Goal: Information Seeking & Learning: Check status

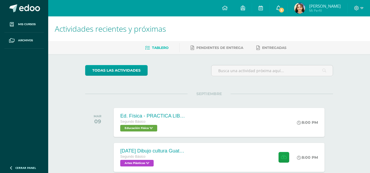
click at [284, 8] on span "5" at bounding box center [281, 10] width 6 height 6
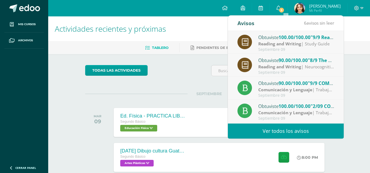
scroll to position [45, 0]
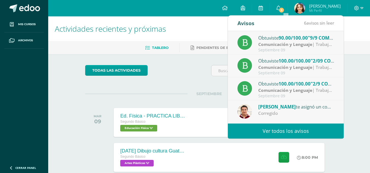
click at [294, 50] on div "Septiembre 09" at bounding box center [296, 50] width 76 height 5
click at [278, 50] on div "Septiembre 09" at bounding box center [296, 50] width 76 height 5
click at [287, 40] on span "90.00/100.00" at bounding box center [292, 38] width 29 height 6
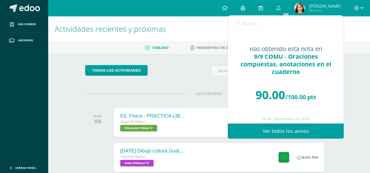
click at [251, 25] on span "Avisos" at bounding box center [249, 23] width 15 height 7
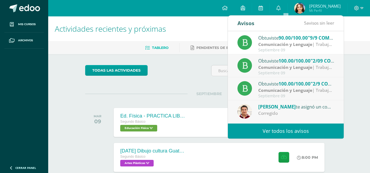
click at [320, 74] on div "Septiembre 09" at bounding box center [296, 73] width 76 height 5
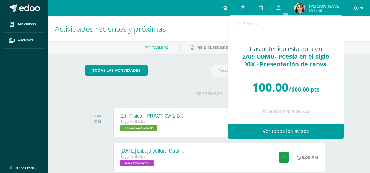
click at [253, 27] on span "Avisos" at bounding box center [249, 23] width 15 height 7
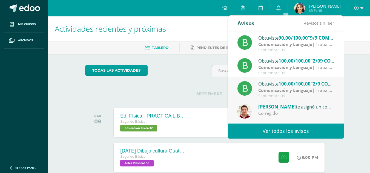
click at [329, 79] on div "Obtuviste 100.00/100.00 "2/9 COMU - Velocidad lectora y comprensión lectora pág…" at bounding box center [286, 88] width 116 height 23
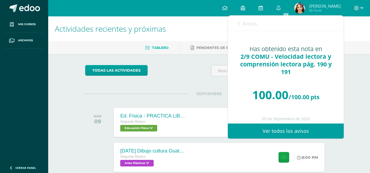
click at [243, 21] on span "Avisos" at bounding box center [249, 23] width 15 height 7
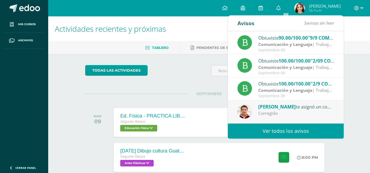
click at [317, 105] on div "[PERSON_NAME] te asignó un comentario en '23/08 Álgebra (Factor común ALEKS)' p…" at bounding box center [296, 106] width 76 height 7
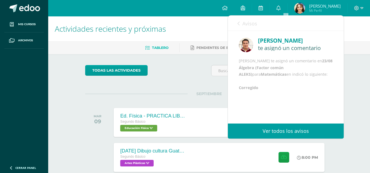
click at [249, 25] on span "Avisos" at bounding box center [249, 23] width 15 height 7
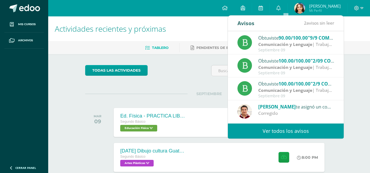
scroll to position [91, 0]
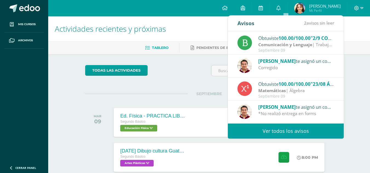
click at [292, 112] on div "*No realizó entrega en forms" at bounding box center [296, 114] width 76 height 6
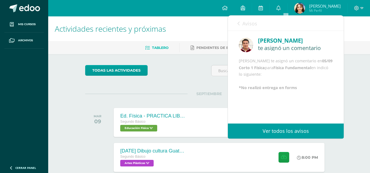
click at [246, 24] on span "Avisos" at bounding box center [249, 23] width 15 height 7
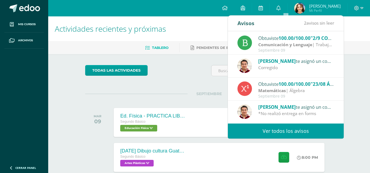
scroll to position [0, 0]
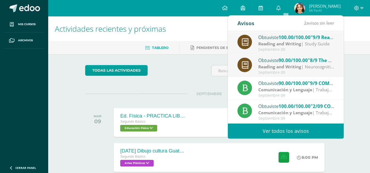
click at [297, 59] on span "90.00/100.00" at bounding box center [292, 60] width 29 height 6
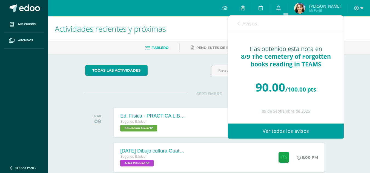
click at [246, 20] on span "Avisos" at bounding box center [249, 23] width 15 height 7
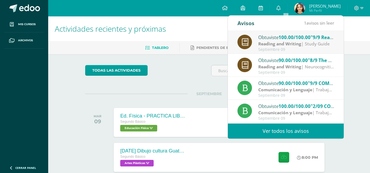
click at [275, 42] on strong "Reading and Writing" at bounding box center [279, 44] width 43 height 6
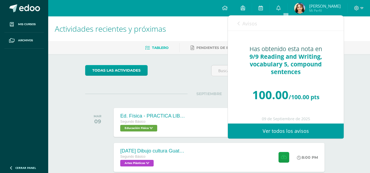
click at [249, 22] on span "Avisos" at bounding box center [249, 23] width 15 height 7
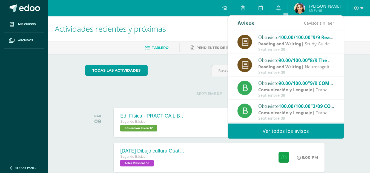
click at [278, 62] on div "Obtuviste 90.00/100.00 "8/9 The Cemetery of Forgotten books reading in TEAMS" e…" at bounding box center [296, 60] width 76 height 7
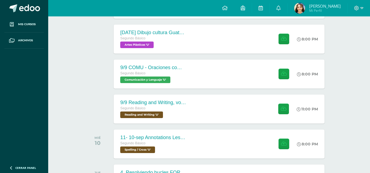
scroll to position [131, 0]
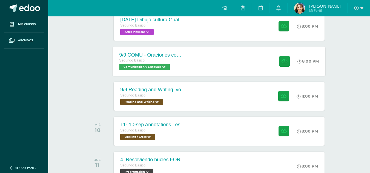
click at [211, 62] on div "9/9 COMU - Oraciones compuestas, anotaciones en el cuaderno Segundo Básico Comu…" at bounding box center [219, 61] width 213 height 29
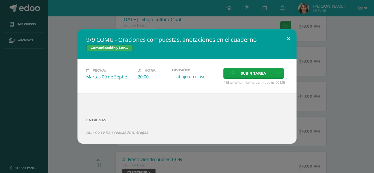
click at [284, 40] on button at bounding box center [289, 38] width 16 height 19
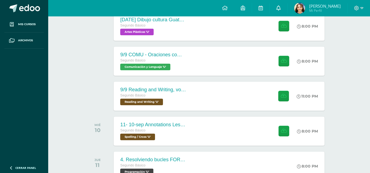
click at [280, 9] on icon at bounding box center [278, 7] width 4 height 5
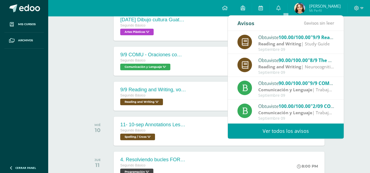
click at [302, 91] on strong "Comunicación y Lenguaje" at bounding box center [285, 90] width 54 height 6
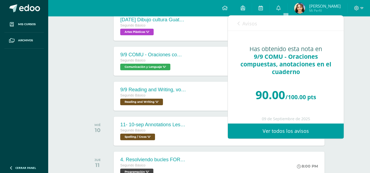
click at [243, 25] on span "Avisos" at bounding box center [249, 23] width 15 height 7
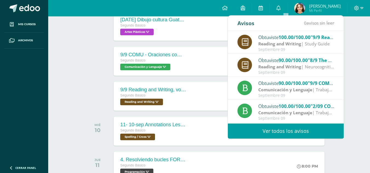
click at [92, 57] on div at bounding box center [99, 61] width 28 height 29
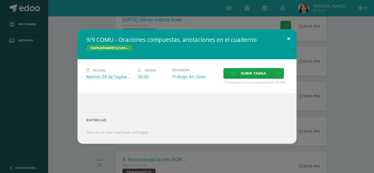
click at [286, 43] on button at bounding box center [289, 38] width 16 height 19
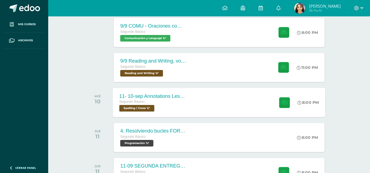
scroll to position [183, 0]
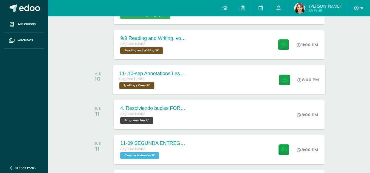
click at [226, 78] on div "11- 10-sep Annotations Lesson 31 Segundo Básico Spelling / Cross 'U' 8:00 PM 11…" at bounding box center [219, 79] width 213 height 29
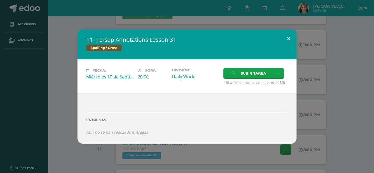
click at [292, 38] on button at bounding box center [289, 38] width 16 height 19
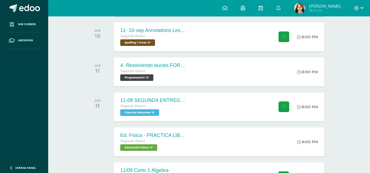
scroll to position [229, 0]
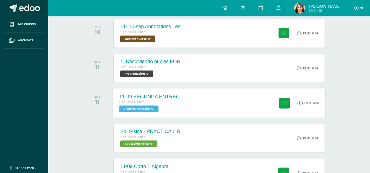
click at [215, 99] on div "11-09 SEGUNDA ENTREGA DE GUÍA Segundo Básico Ciencias Naturales 'U' 8:00 PM 11-…" at bounding box center [219, 102] width 213 height 29
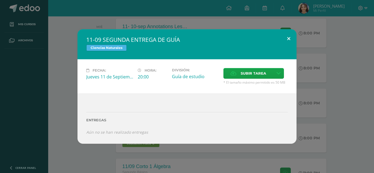
click at [289, 38] on button at bounding box center [289, 38] width 16 height 19
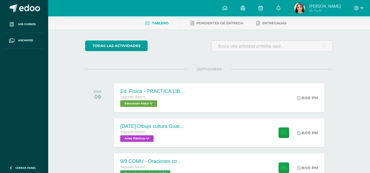
scroll to position [26, 0]
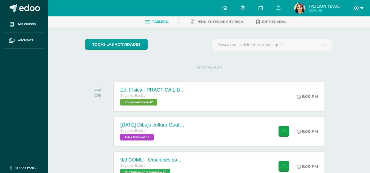
click at [355, 9] on icon at bounding box center [356, 8] width 5 height 5
click at [326, 37] on icon at bounding box center [327, 37] width 4 height 4
